Goal: Task Accomplishment & Management: Manage account settings

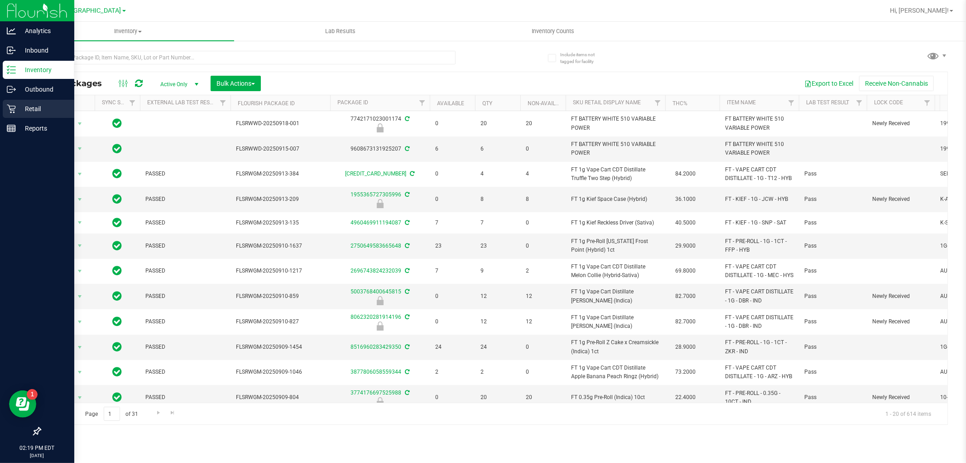
click at [16, 112] on p "Retail" at bounding box center [43, 108] width 54 height 11
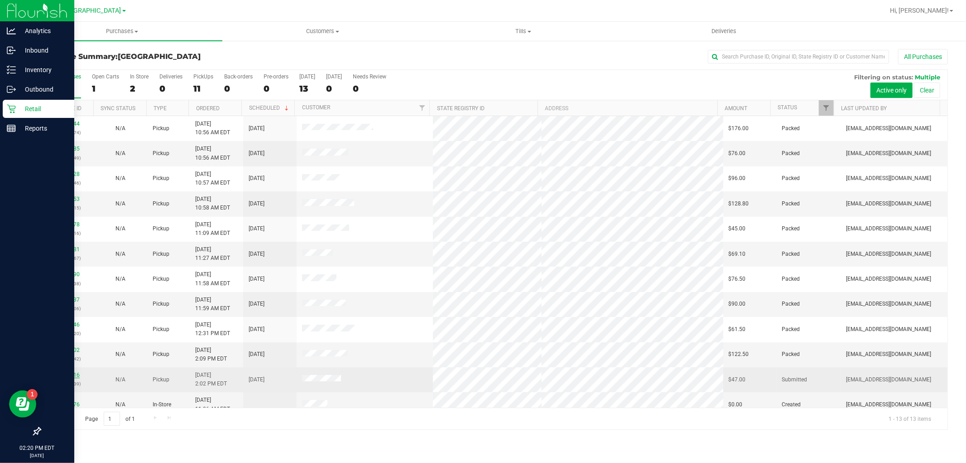
click at [72, 373] on link "11984716" at bounding box center [66, 374] width 25 height 6
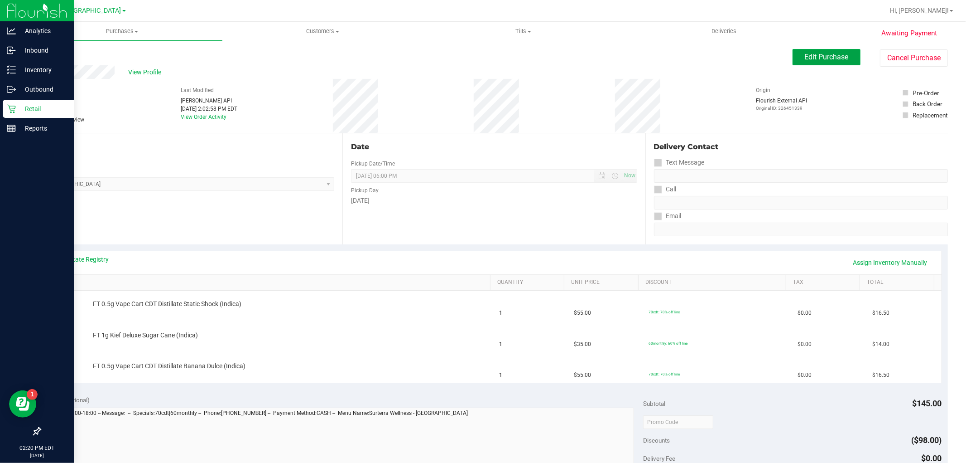
click at [823, 53] on span "Edit Purchase" at bounding box center [827, 57] width 44 height 9
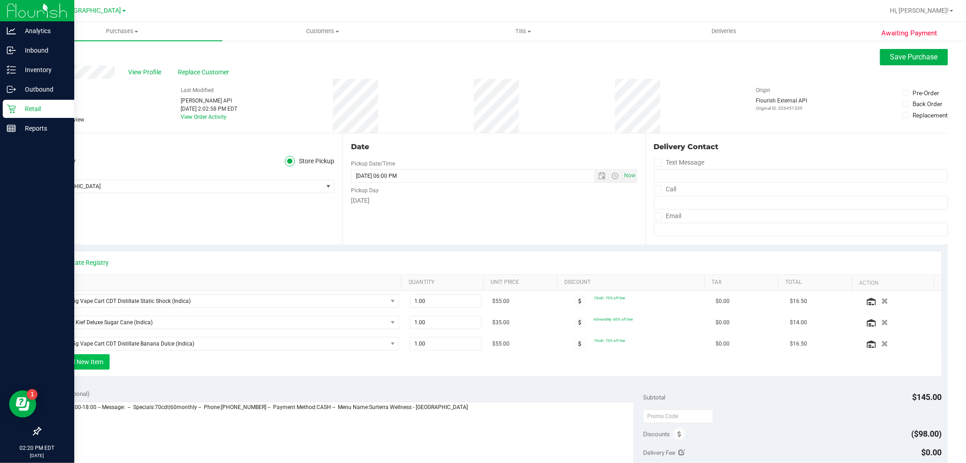
click at [92, 362] on button "+ Add New Item" at bounding box center [81, 361] width 56 height 15
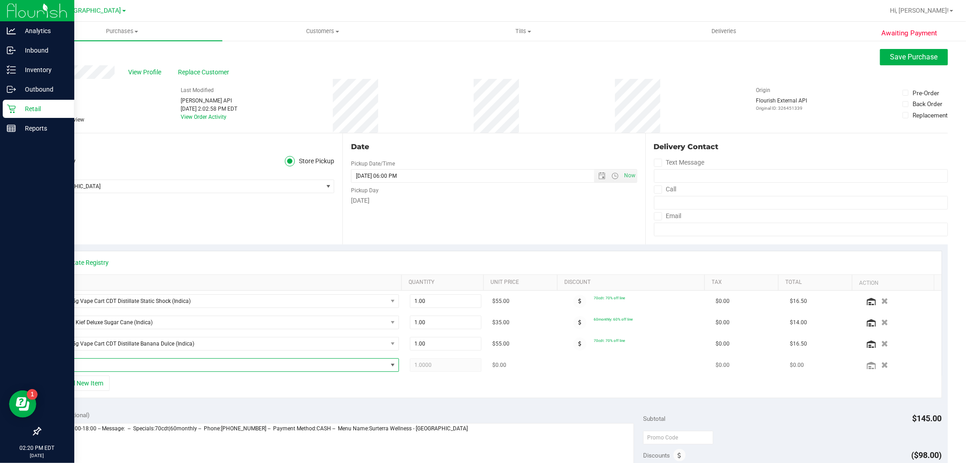
click at [142, 366] on span "NO DATA FOUND" at bounding box center [220, 364] width 335 height 13
type input "lych"
click at [101, 404] on li "FT 1g Distillate Extract Lychee Dream (Hybrid-Sativa) (6)" at bounding box center [223, 402] width 340 height 13
click at [219, 218] on div "Location Delivery Store Pickup Store [GEOGRAPHIC_DATA] WC Select Store [PERSON_…" at bounding box center [191, 188] width 303 height 111
click at [895, 54] on span "Save Purchase" at bounding box center [915, 57] width 48 height 9
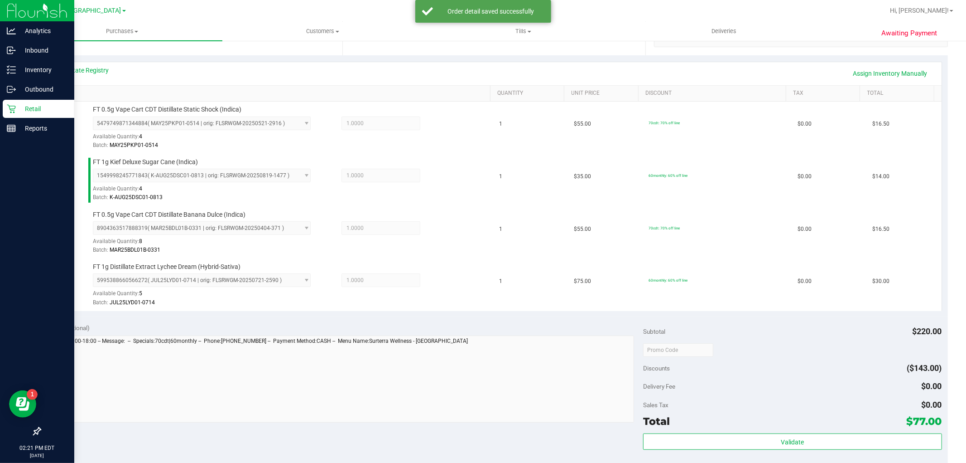
scroll to position [302, 0]
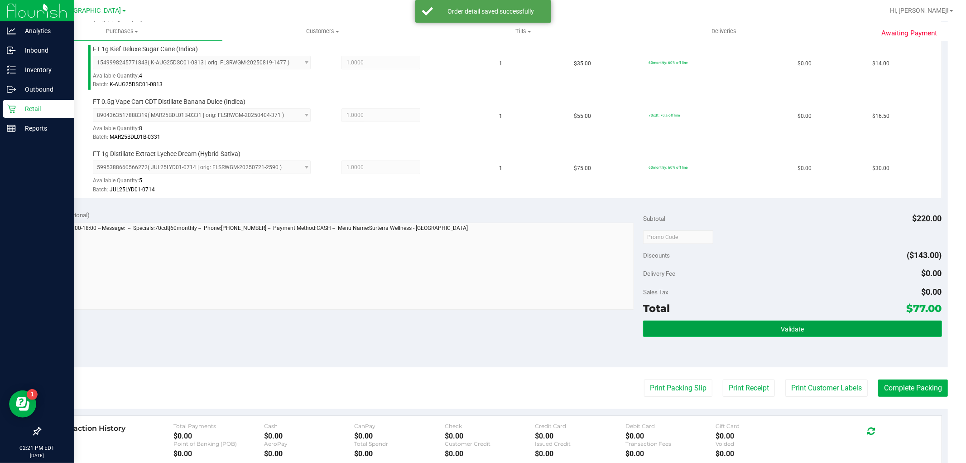
click at [698, 329] on button "Validate" at bounding box center [792, 328] width 299 height 16
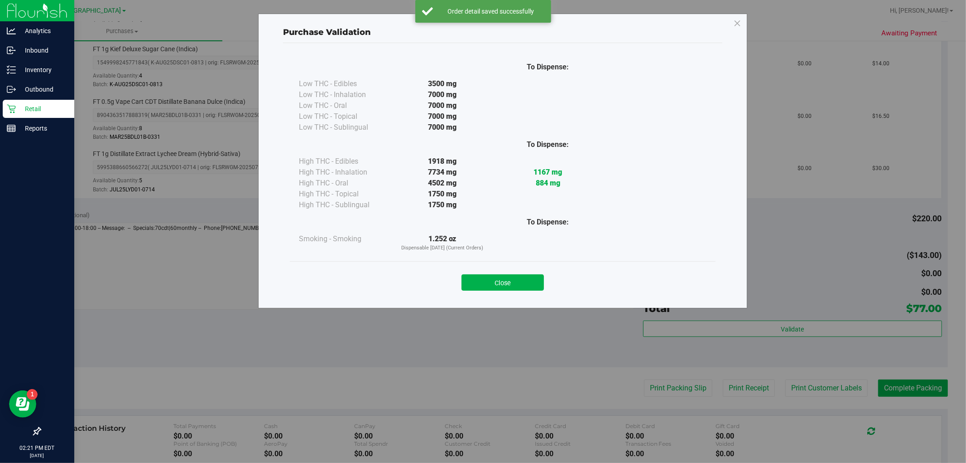
click at [516, 292] on div "Close" at bounding box center [503, 279] width 426 height 37
click at [517, 284] on button "Close" at bounding box center [503, 282] width 82 height 16
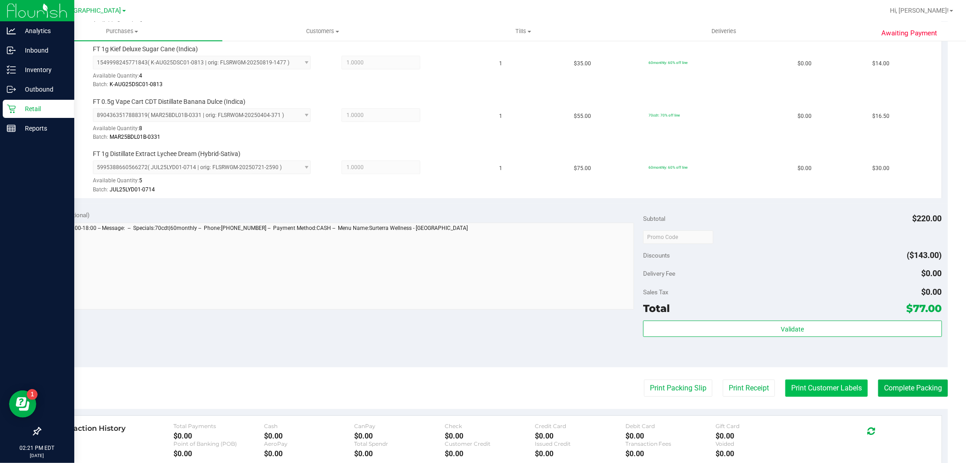
click at [835, 395] on button "Print Customer Labels" at bounding box center [826, 387] width 82 height 17
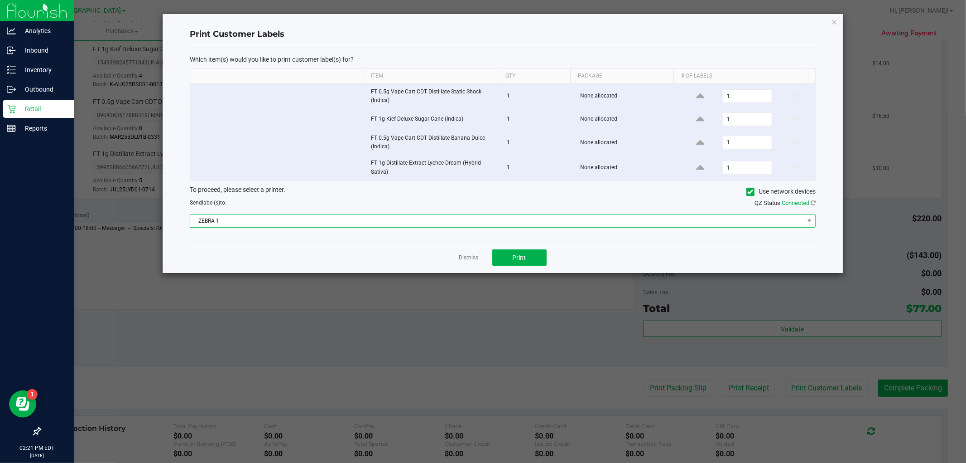
click at [271, 220] on span "ZEBRA-1" at bounding box center [497, 220] width 614 height 13
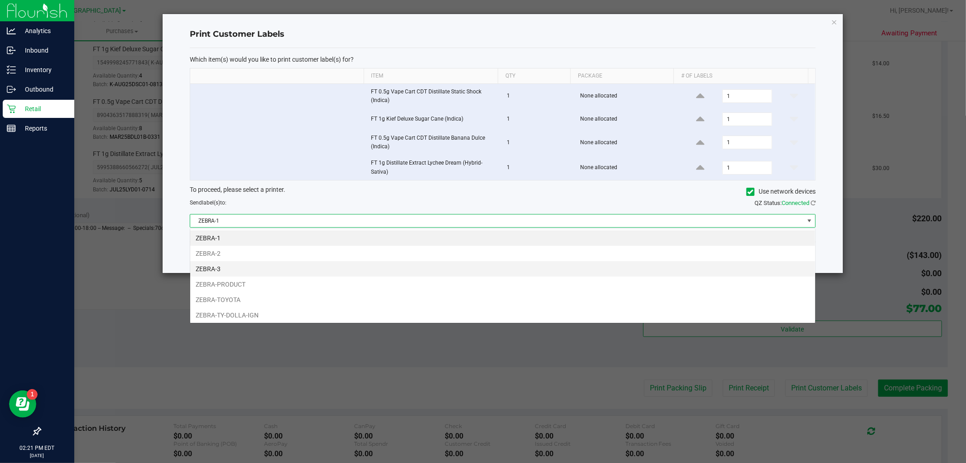
scroll to position [14, 626]
click at [223, 318] on li "ZEBRA-TY-DOLLA-IGN" at bounding box center [502, 314] width 625 height 15
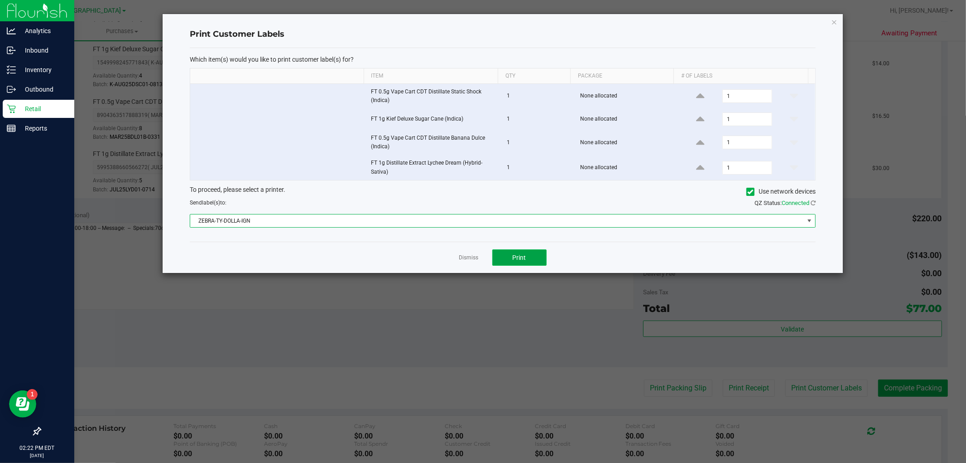
click at [533, 258] on button "Print" at bounding box center [519, 257] width 54 height 16
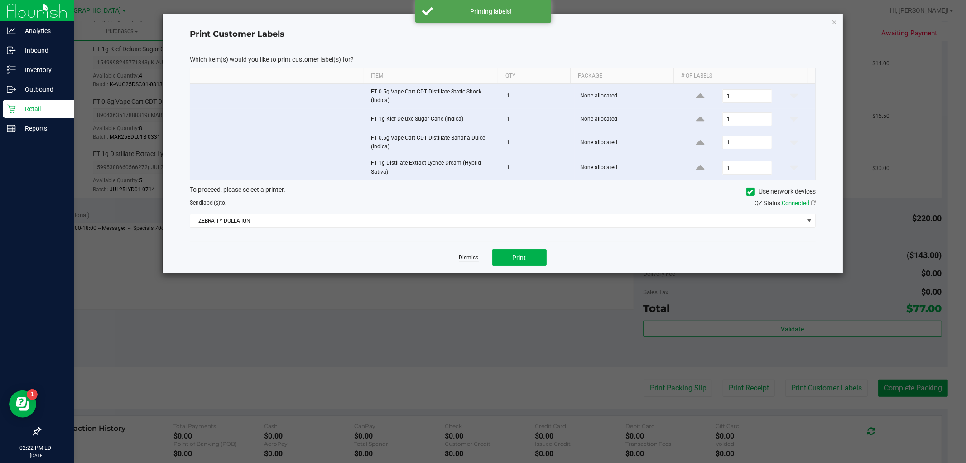
click at [471, 257] on link "Dismiss" at bounding box center [468, 258] width 19 height 8
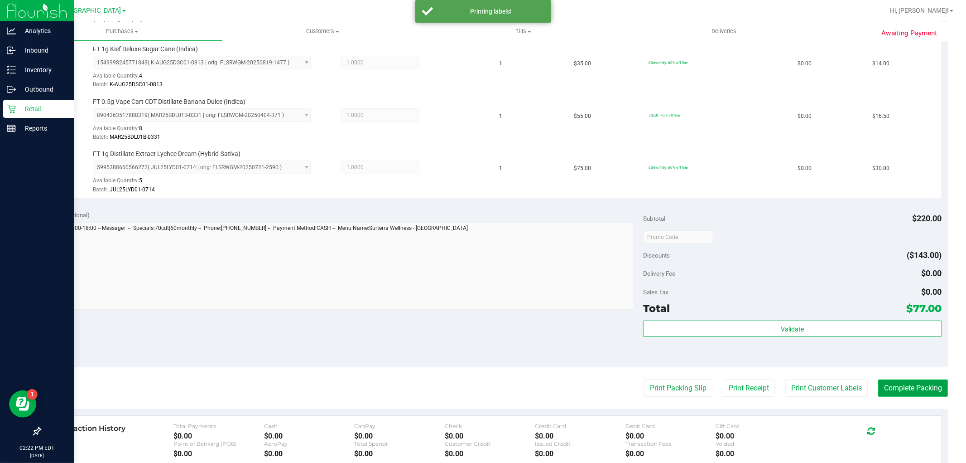
click at [920, 392] on button "Complete Packing" at bounding box center [913, 387] width 70 height 17
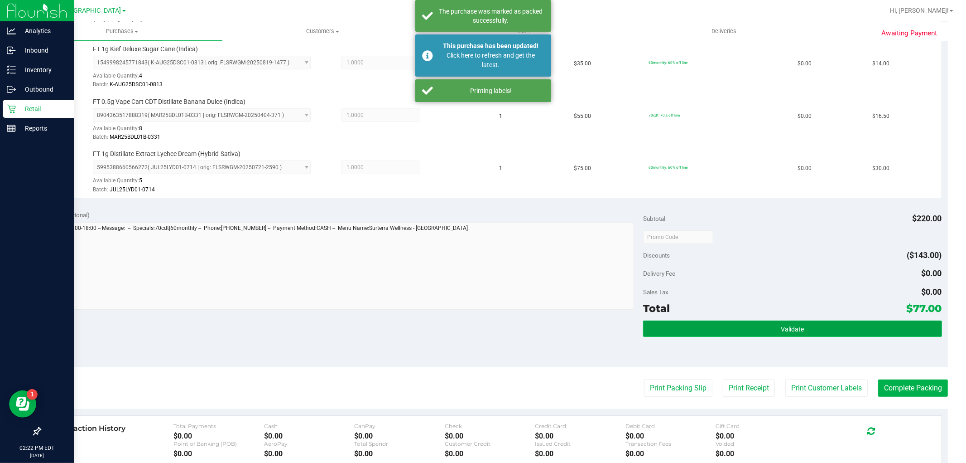
click at [731, 328] on button "Validate" at bounding box center [792, 328] width 299 height 16
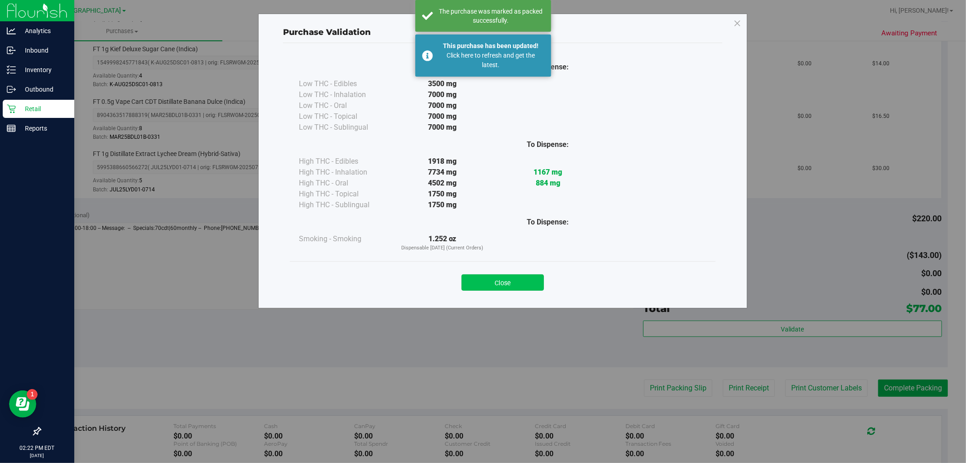
click at [508, 284] on button "Close" at bounding box center [503, 282] width 82 height 16
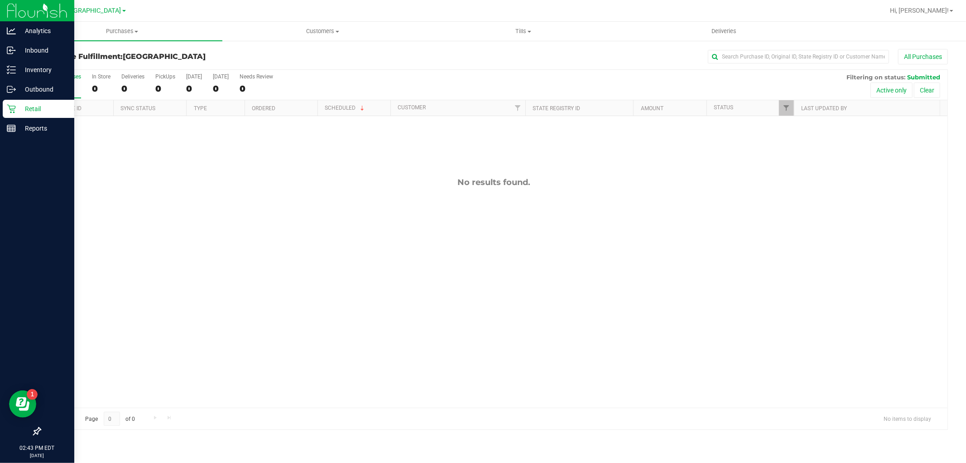
click at [268, 216] on div "No results found." at bounding box center [493, 292] width 907 height 352
click at [24, 110] on p "Retail" at bounding box center [43, 108] width 54 height 11
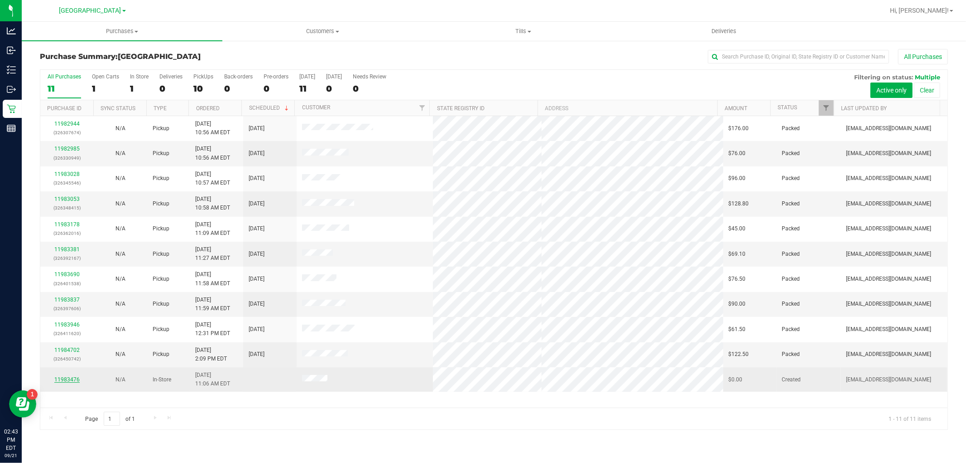
click at [67, 378] on link "11983476" at bounding box center [66, 379] width 25 height 6
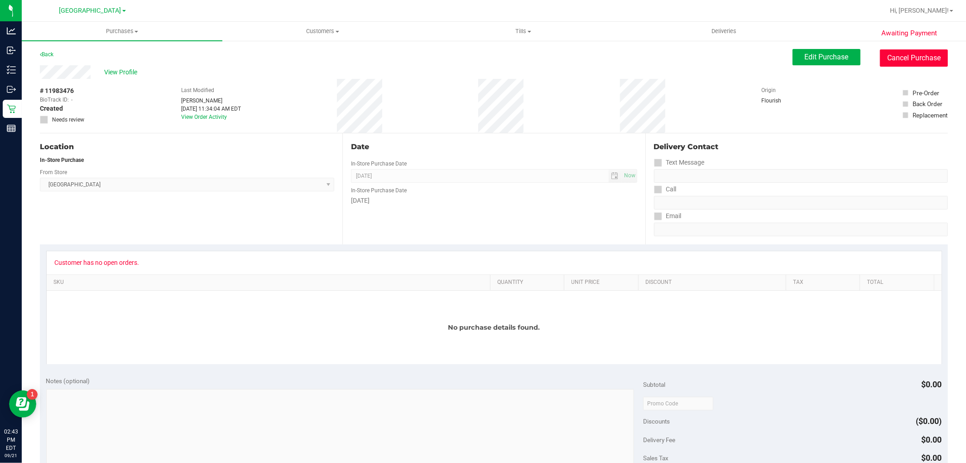
click at [891, 55] on button "Cancel Purchase" at bounding box center [914, 57] width 68 height 17
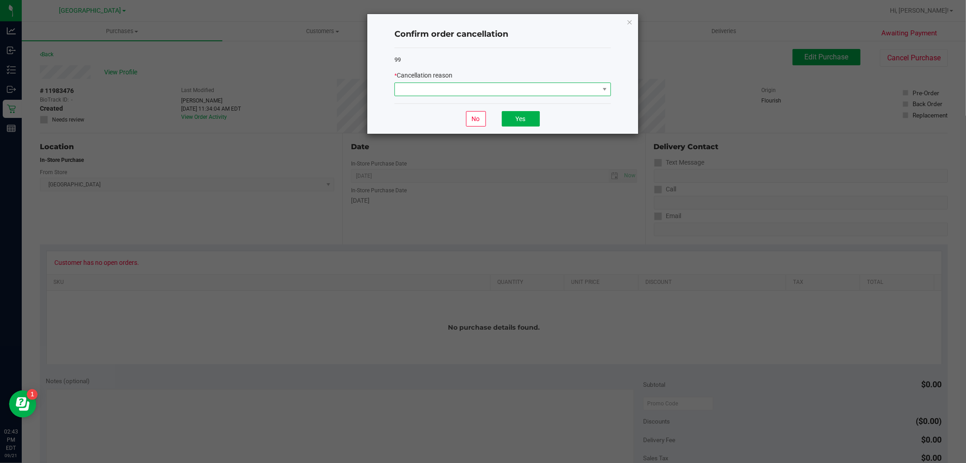
click at [424, 88] on span at bounding box center [497, 89] width 204 height 13
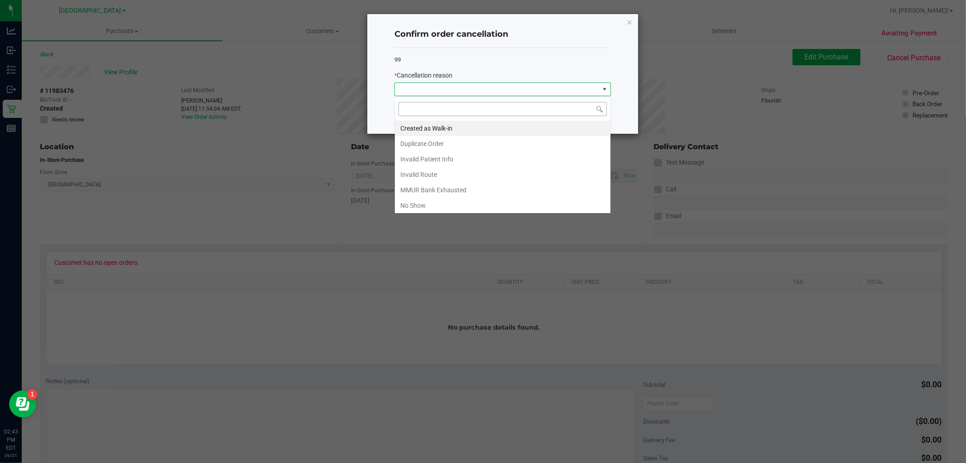
scroll to position [14, 216]
click at [427, 131] on li "Created as Walk-in" at bounding box center [503, 127] width 216 height 15
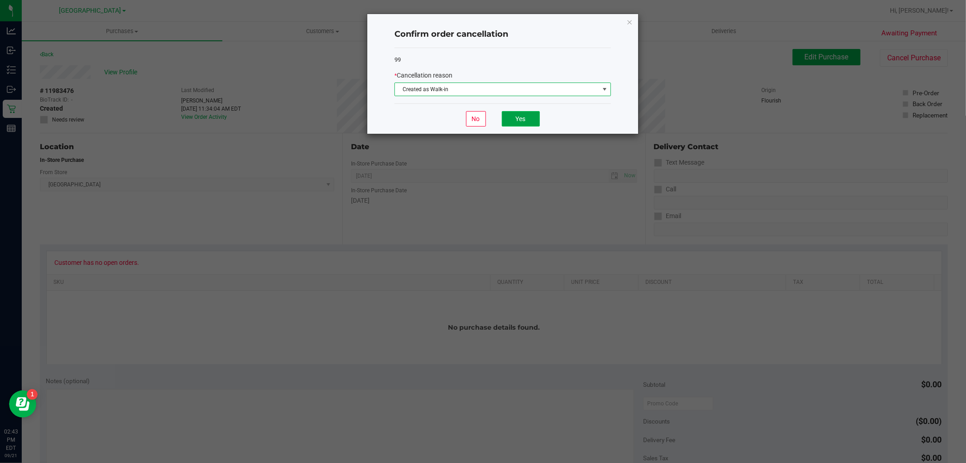
click at [511, 118] on button "Yes" at bounding box center [521, 118] width 38 height 15
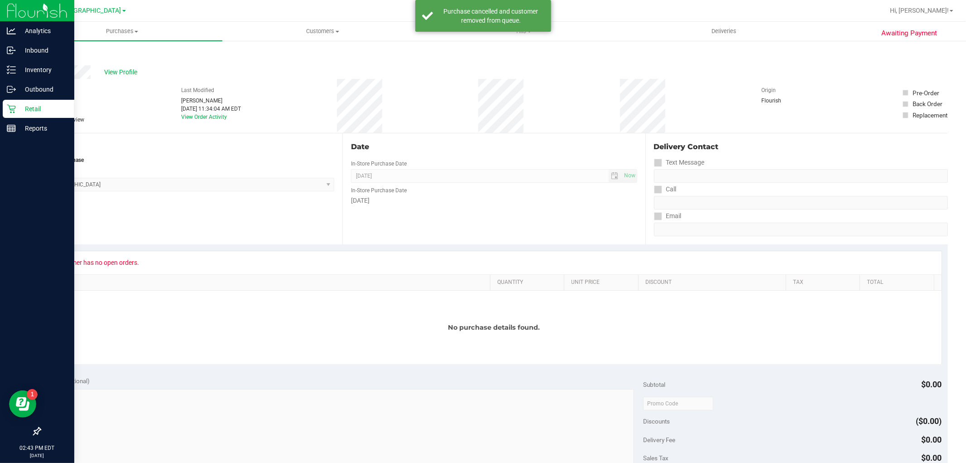
click at [17, 111] on p "Retail" at bounding box center [43, 108] width 54 height 11
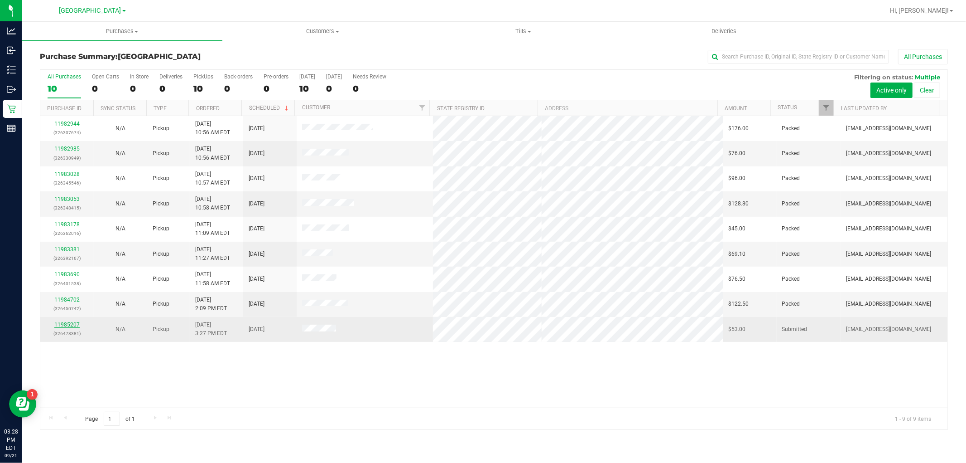
click at [65, 326] on link "11985207" at bounding box center [66, 324] width 25 height 6
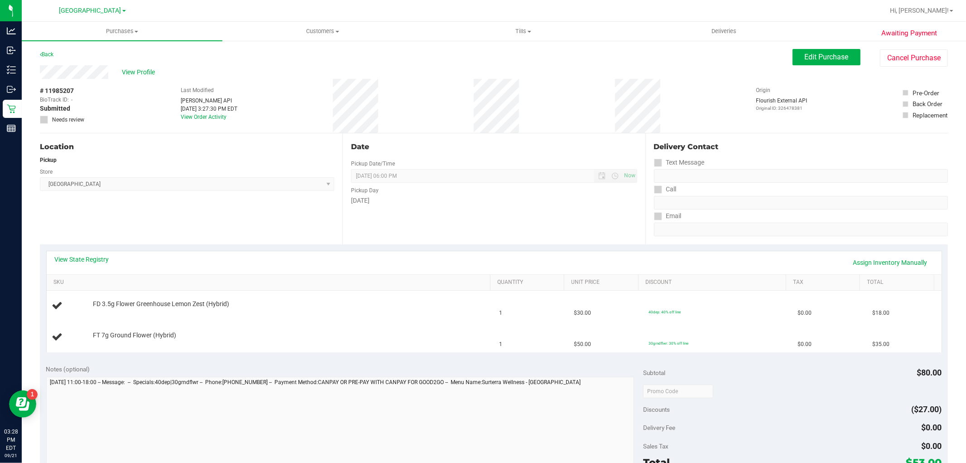
click at [189, 220] on div "Location Pickup Store [GEOGRAPHIC_DATA] WC Select Store [PERSON_NAME][GEOGRAPHI…" at bounding box center [191, 188] width 303 height 111
click at [191, 223] on div "Location Pickup Store [GEOGRAPHIC_DATA] WC Select Store [PERSON_NAME][GEOGRAPHI…" at bounding box center [191, 188] width 303 height 111
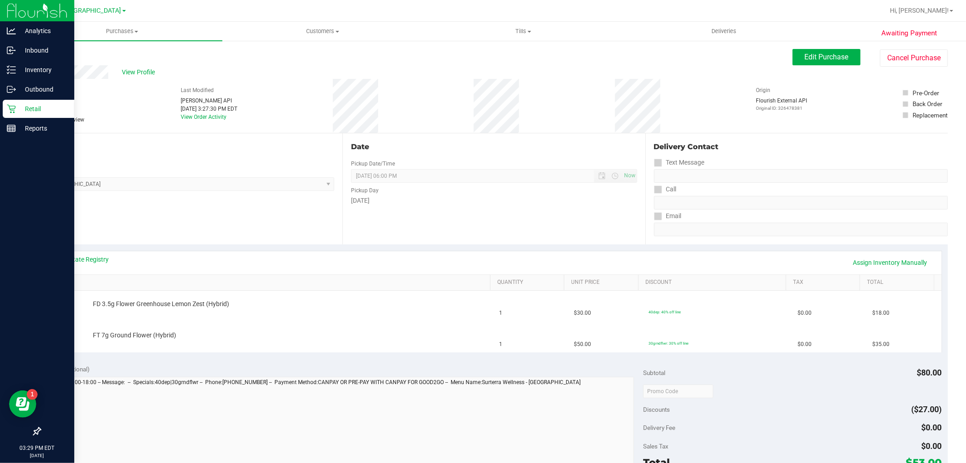
click at [25, 109] on p "Retail" at bounding box center [43, 108] width 54 height 11
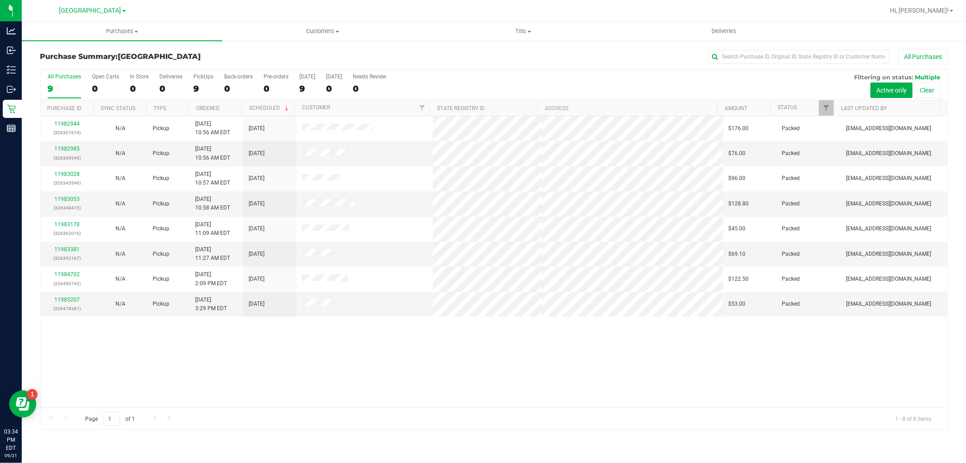
click at [360, 337] on div "11982944 (326307674) N/A Pickup [DATE] 10:56 AM EDT 9/21/2025 $176.00 Packed [E…" at bounding box center [493, 261] width 907 height 291
